Goal: Transaction & Acquisition: Download file/media

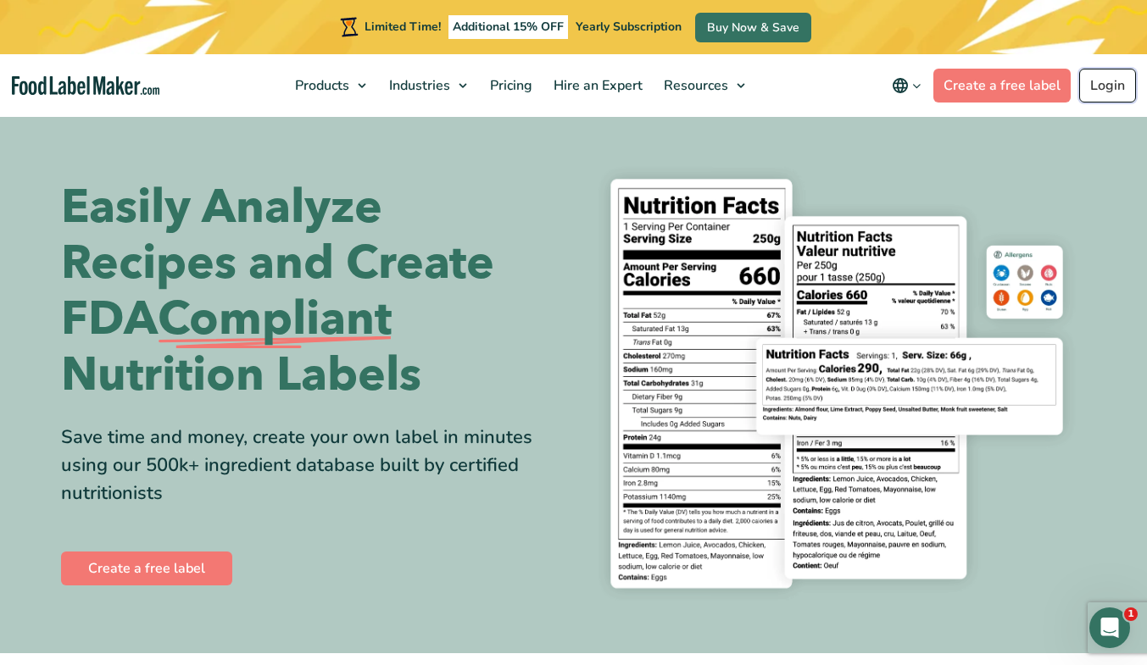
click at [1117, 81] on link "Login" at bounding box center [1107, 86] width 57 height 34
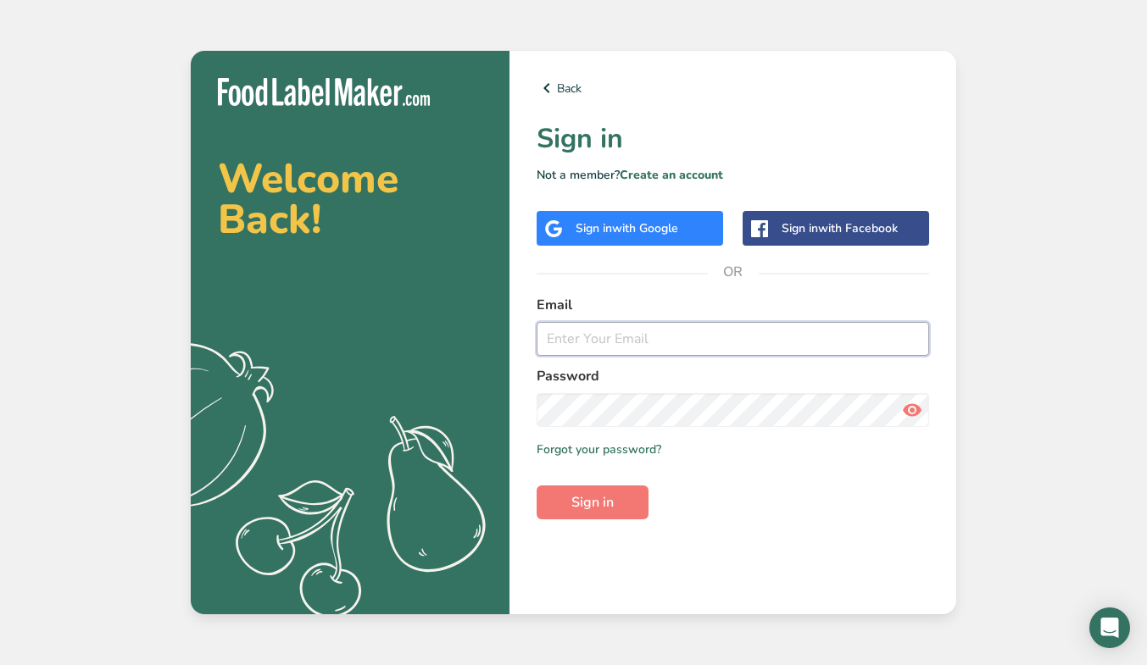
type input "[EMAIL_ADDRESS][DOMAIN_NAME]"
click at [1117, 81] on div "Welcome Back! .a{fill:#f5f3ed;} Back Sign in Not a member? Create an account Si…" at bounding box center [573, 332] width 1147 height 665
click at [600, 509] on span "Sign in" at bounding box center [592, 502] width 42 height 20
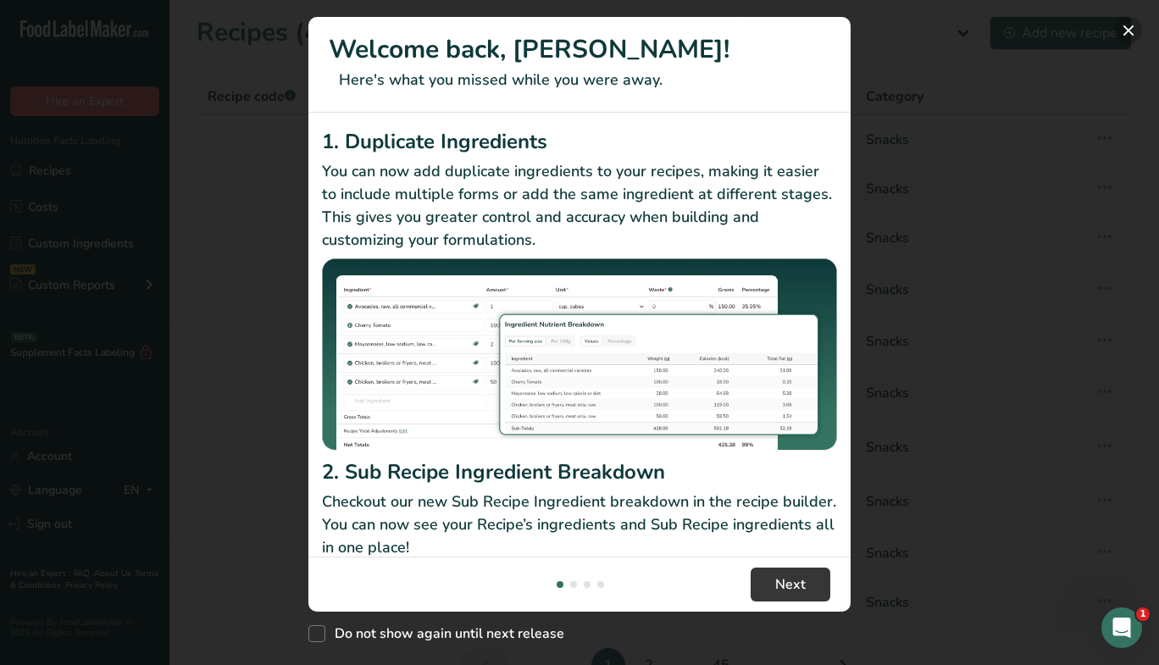
click at [1133, 30] on button "New Features" at bounding box center [1128, 30] width 27 height 27
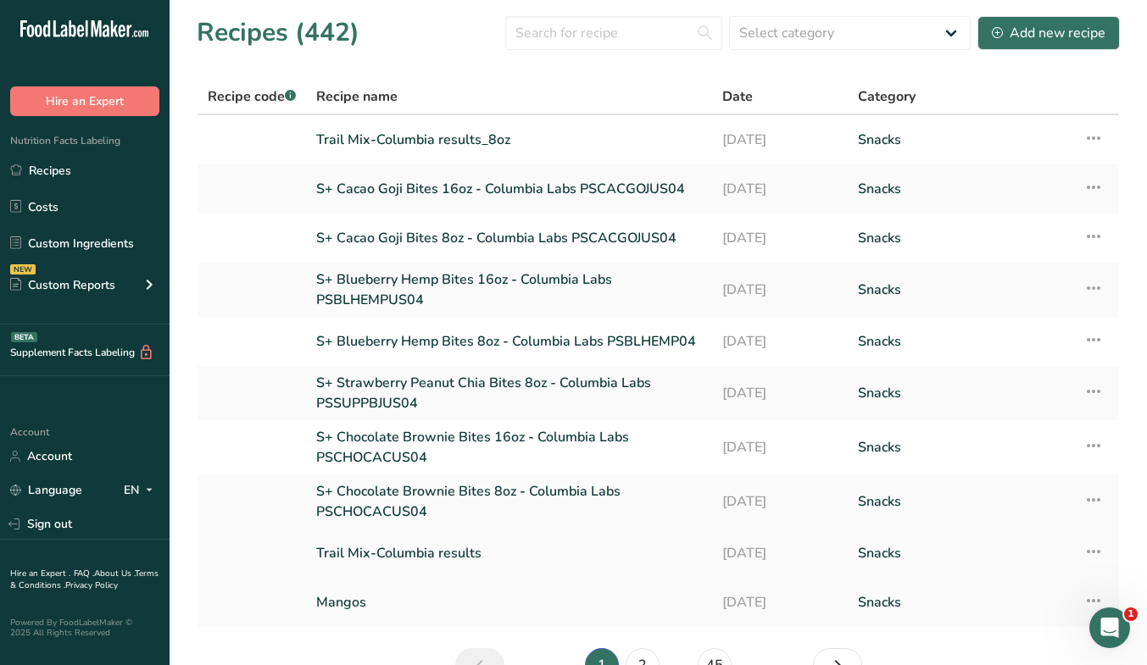
click at [397, 550] on link "Trail Mix-Columbia results" at bounding box center [509, 554] width 386 height 36
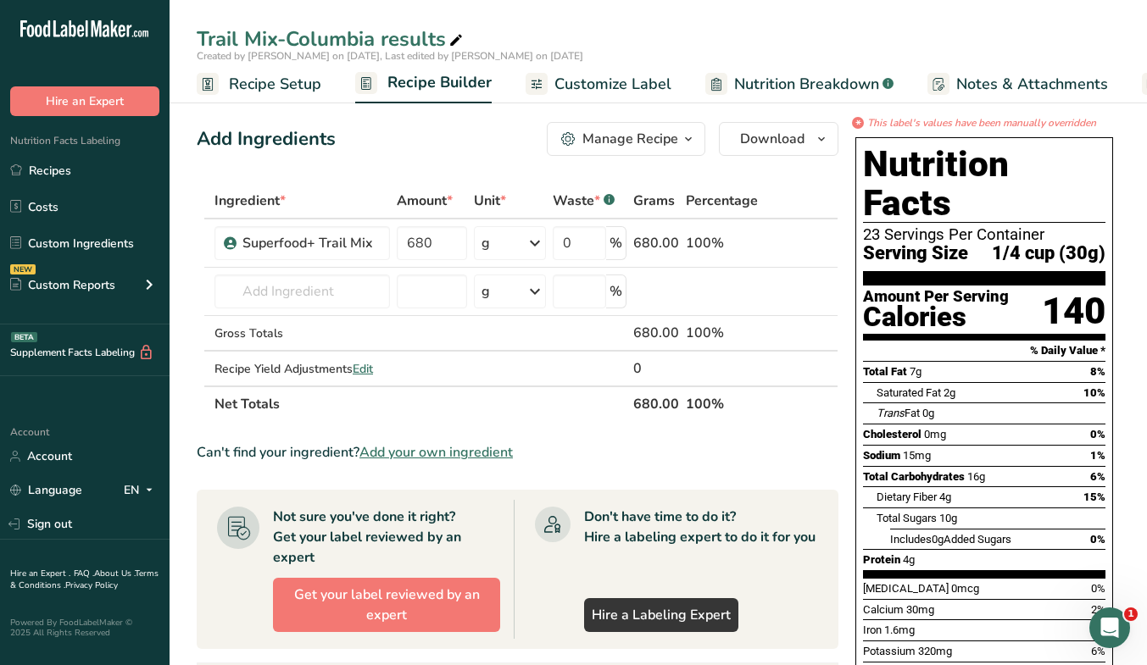
click at [559, 90] on span "Customize Label" at bounding box center [612, 84] width 117 height 23
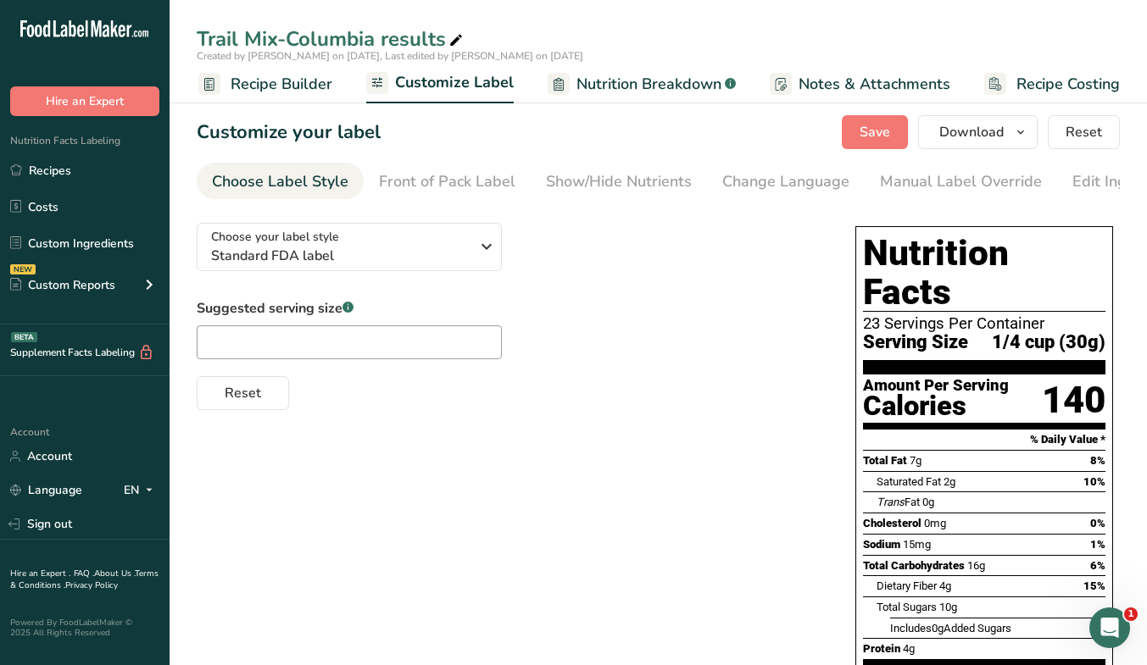
click at [304, 77] on span "Recipe Builder" at bounding box center [282, 84] width 102 height 23
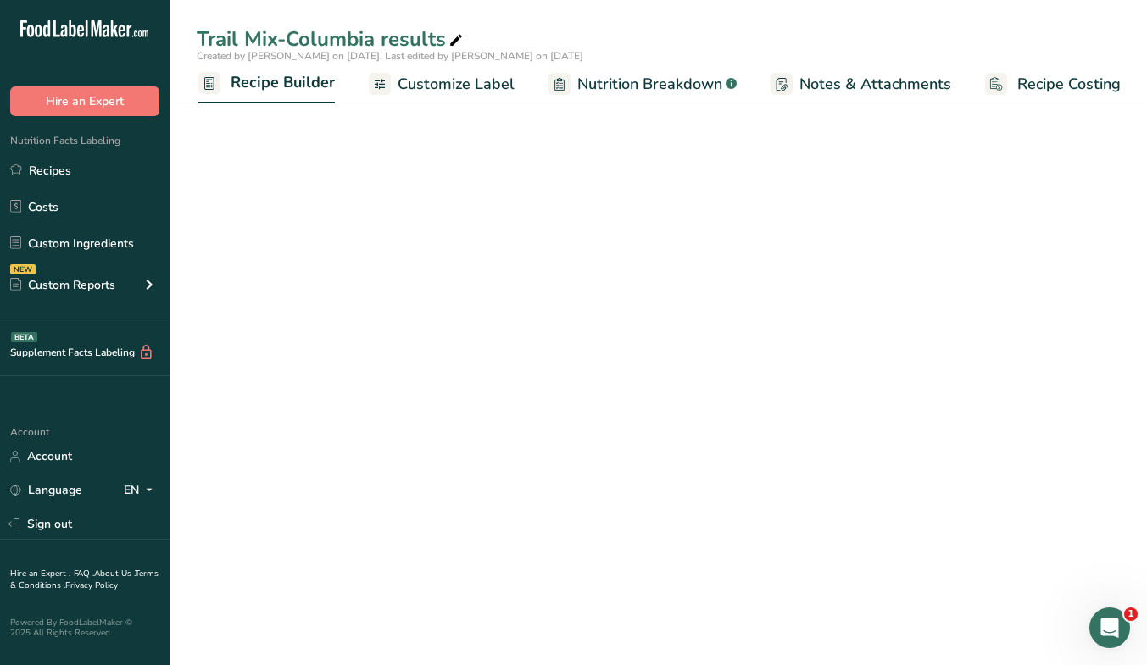
scroll to position [0, 157]
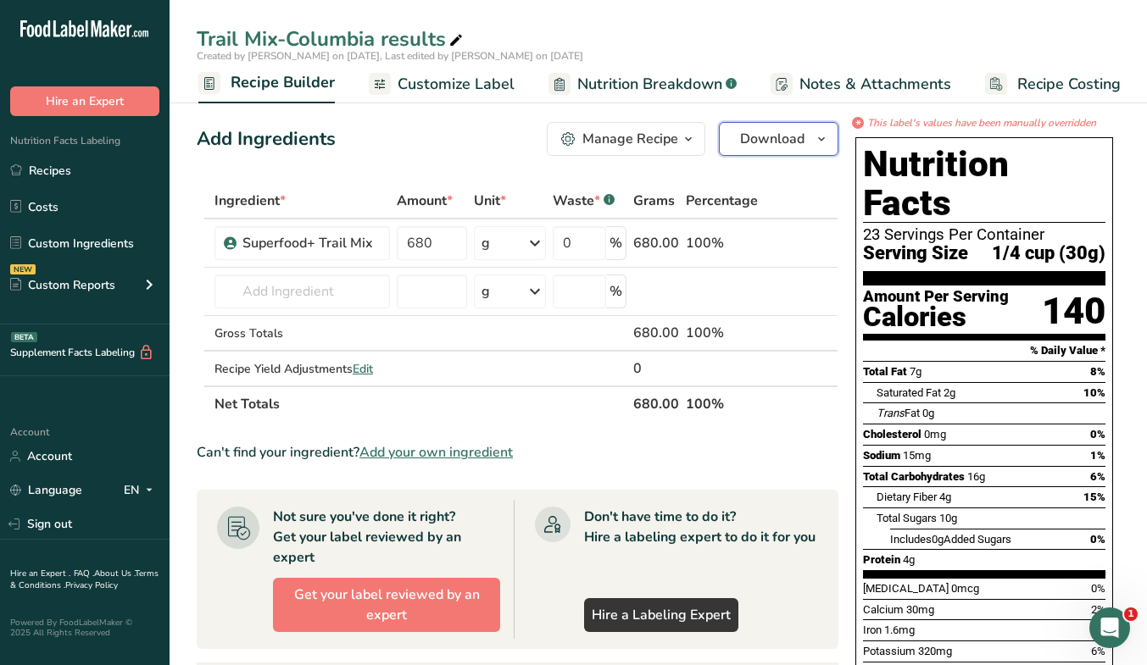
click at [814, 136] on span "button" at bounding box center [821, 139] width 20 height 20
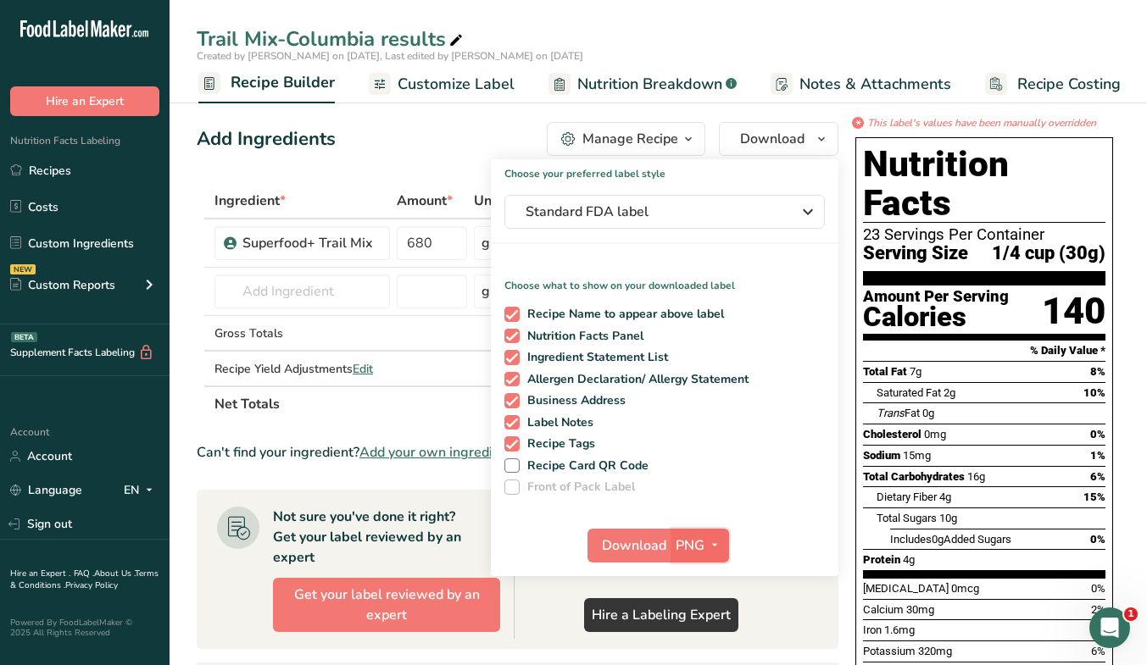
click at [698, 540] on span "PNG" at bounding box center [689, 546] width 29 height 20
click at [696, 660] on link "PDF" at bounding box center [702, 664] width 54 height 28
click at [635, 542] on span "Download" at bounding box center [635, 546] width 64 height 20
